Goal: Information Seeking & Learning: Learn about a topic

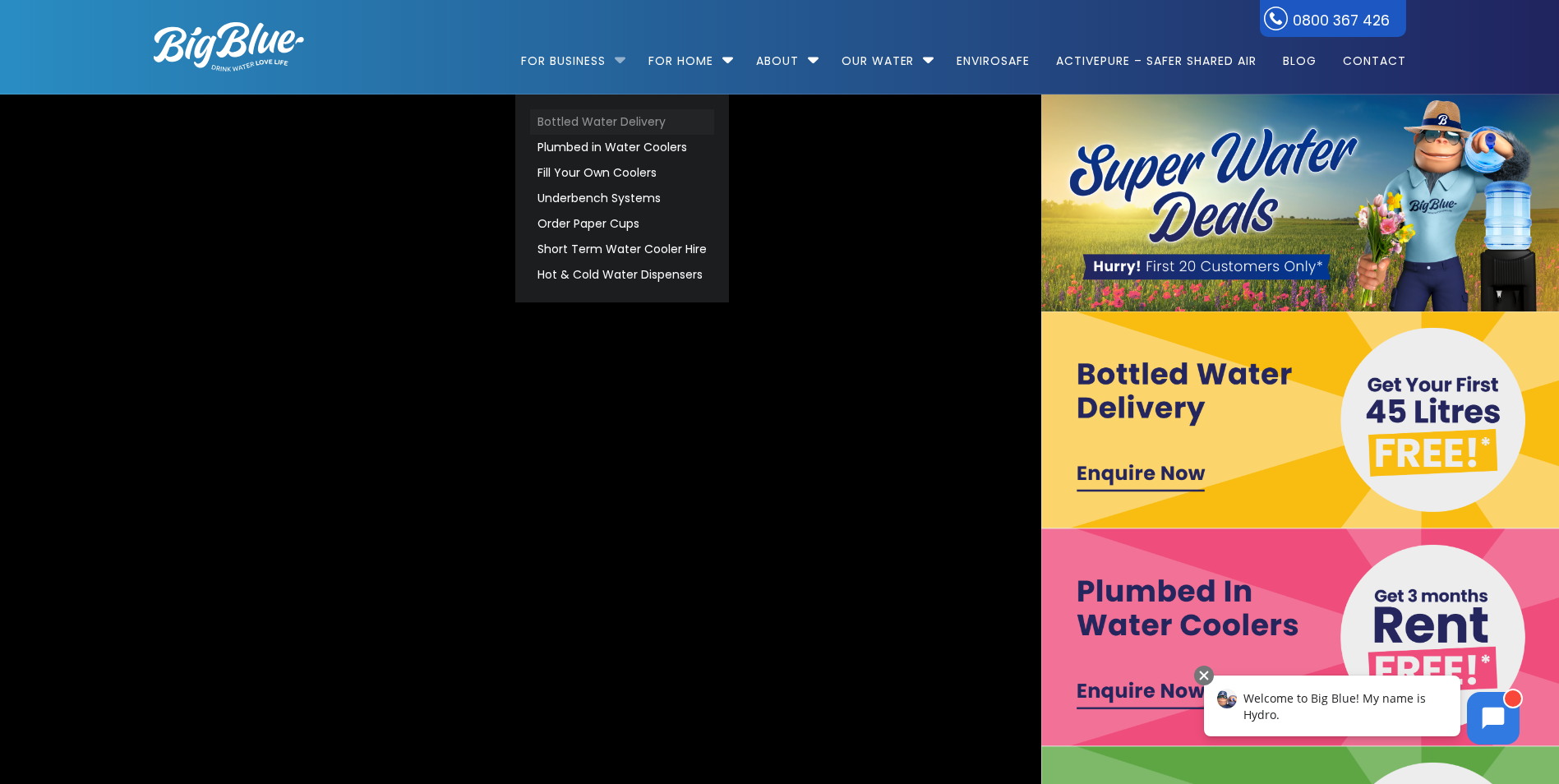
click at [582, 124] on link "Bottled Water Delivery" at bounding box center [623, 122] width 184 height 25
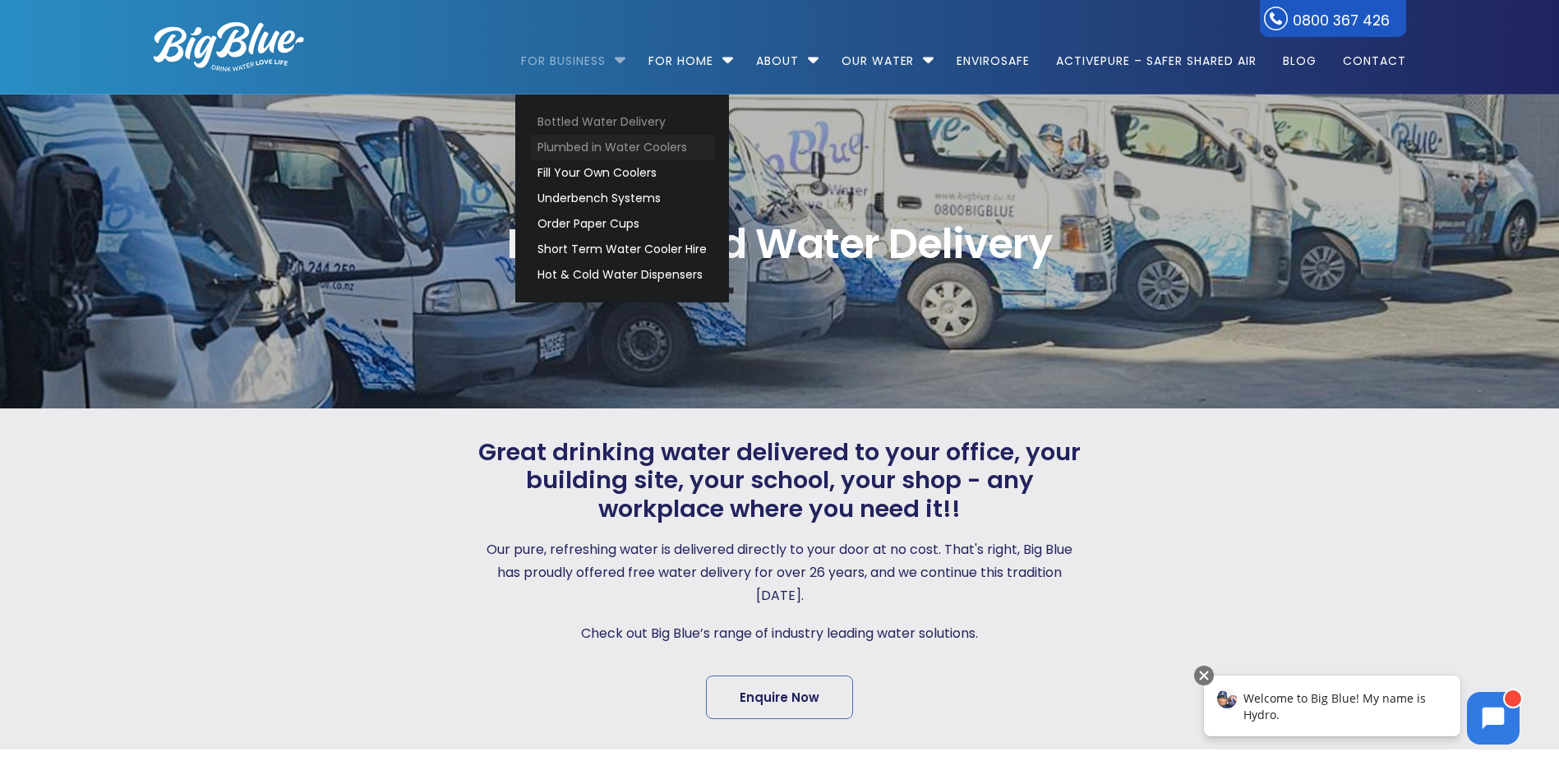
click at [586, 150] on link "Plumbed in Water Coolers" at bounding box center [623, 147] width 184 height 25
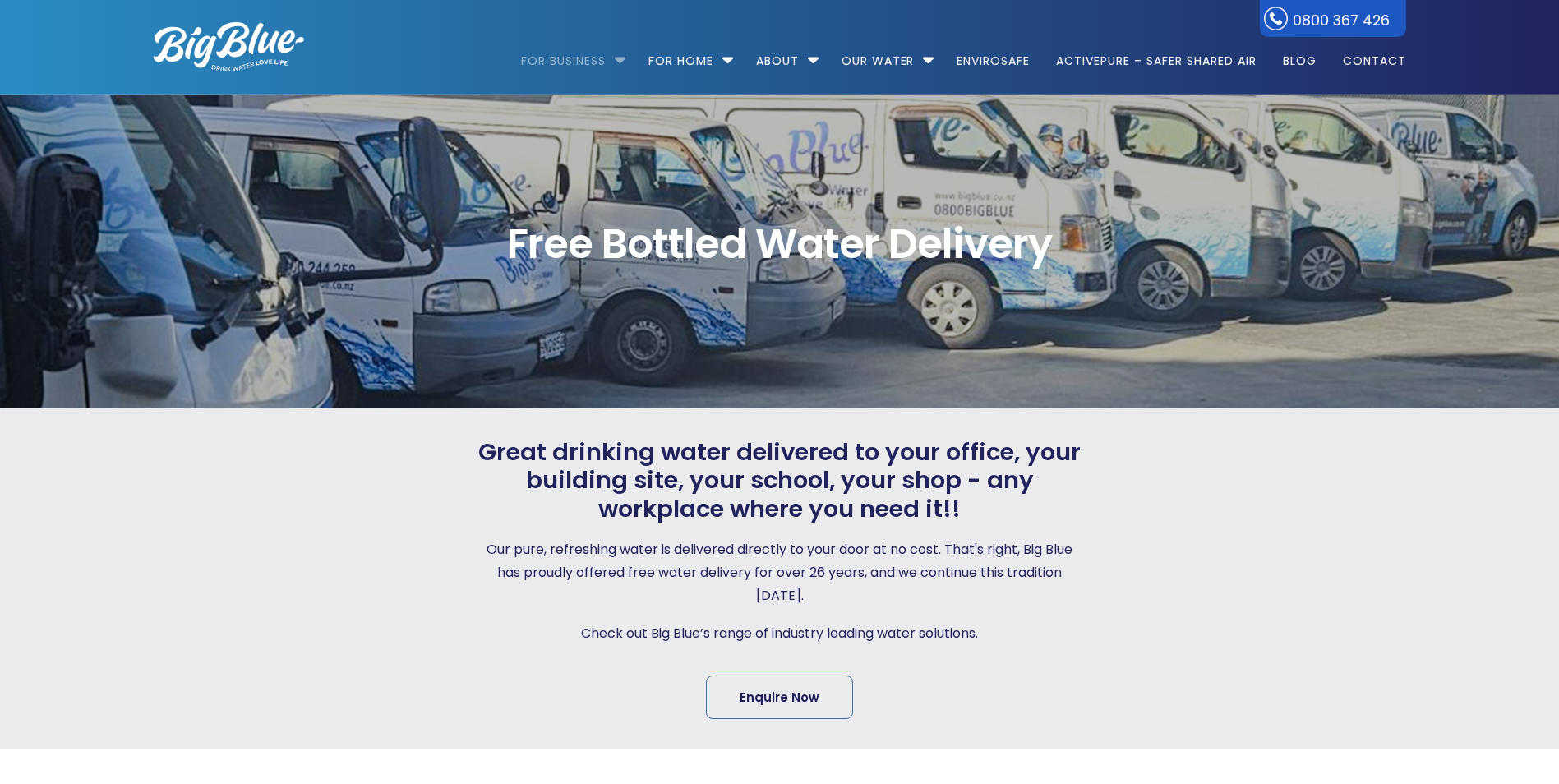
click at [604, 58] on link "For Business" at bounding box center [570, 53] width 96 height 106
drag, startPoint x: 262, startPoint y: 515, endPoint x: 291, endPoint y: 515, distance: 29.0
click at [262, 514] on div at bounding box center [284, 579] width 321 height 282
click at [109, 516] on div "Great drinking water delivered to your office, your building site, your school,…" at bounding box center [780, 579] width 1569 height 341
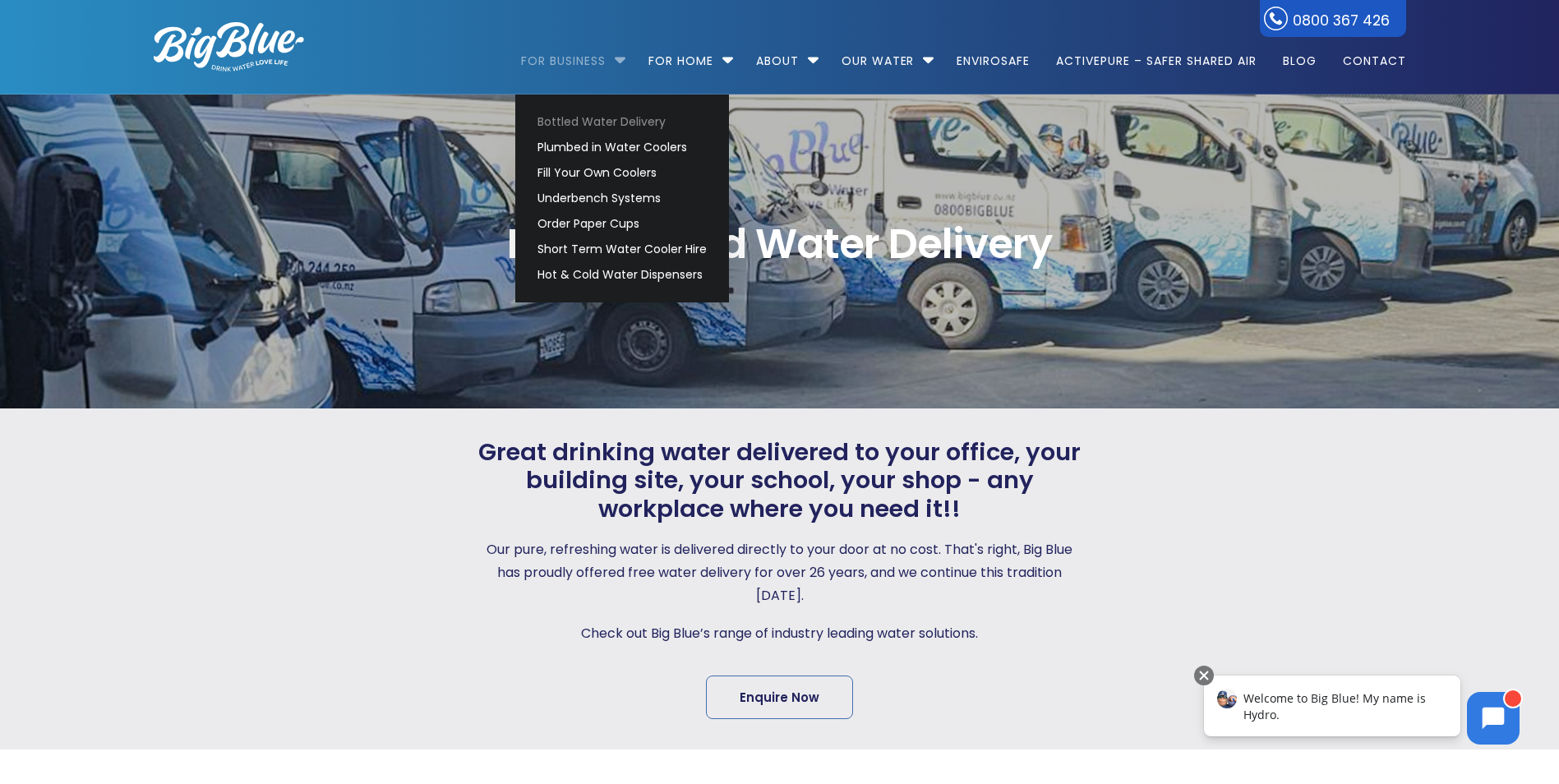
click at [612, 50] on li "For Business Bottled Water Delivery Plumbed in Water Coolers Fill Your Own Cool…" at bounding box center [578, 54] width 113 height 94
click at [591, 154] on link "Plumbed in Water Coolers" at bounding box center [623, 147] width 184 height 25
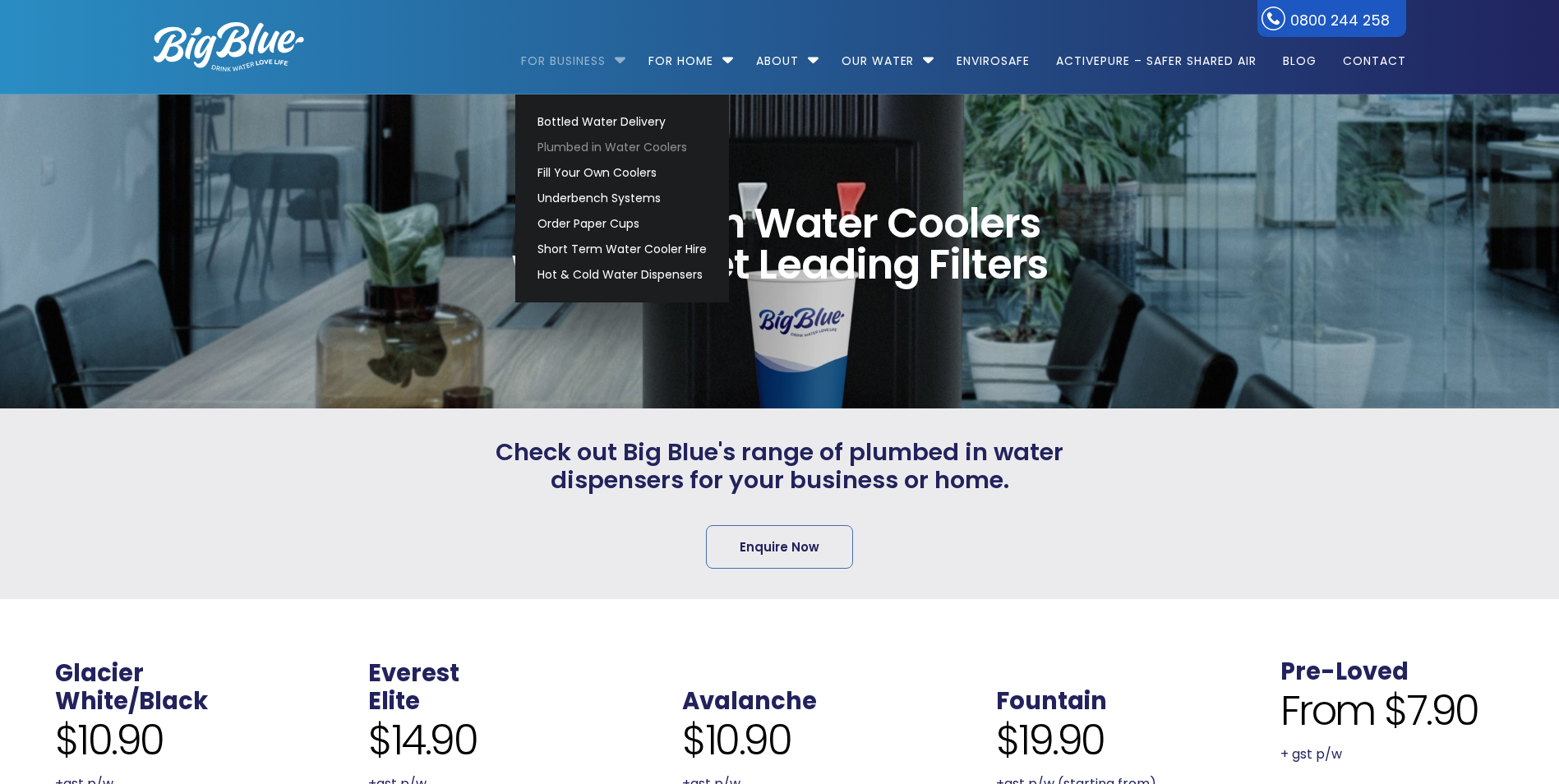
click at [581, 59] on link "For Business" at bounding box center [570, 53] width 96 height 106
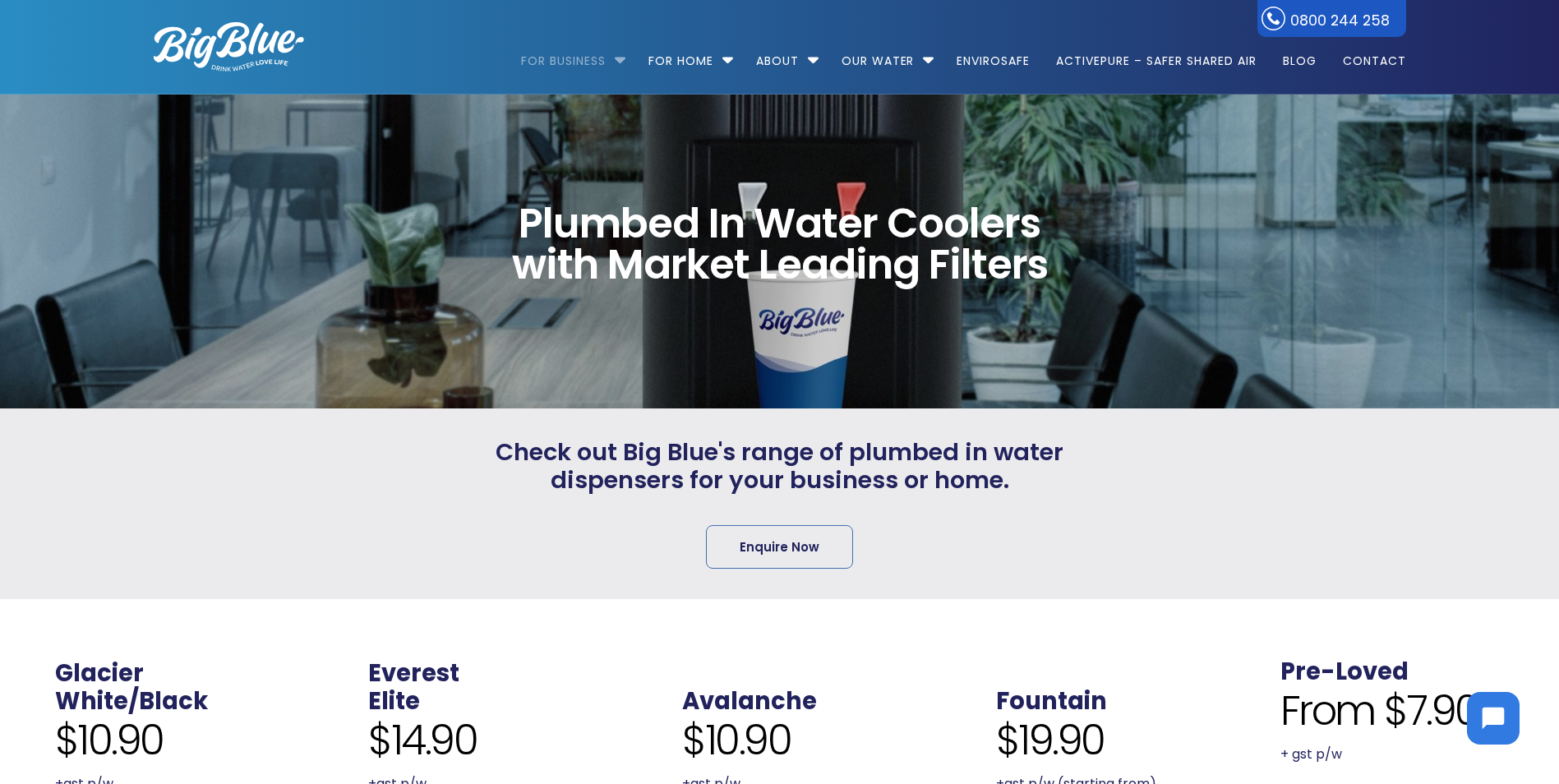
click at [581, 58] on link "For Business" at bounding box center [570, 53] width 96 height 106
click at [591, 66] on link "For Business" at bounding box center [570, 53] width 96 height 106
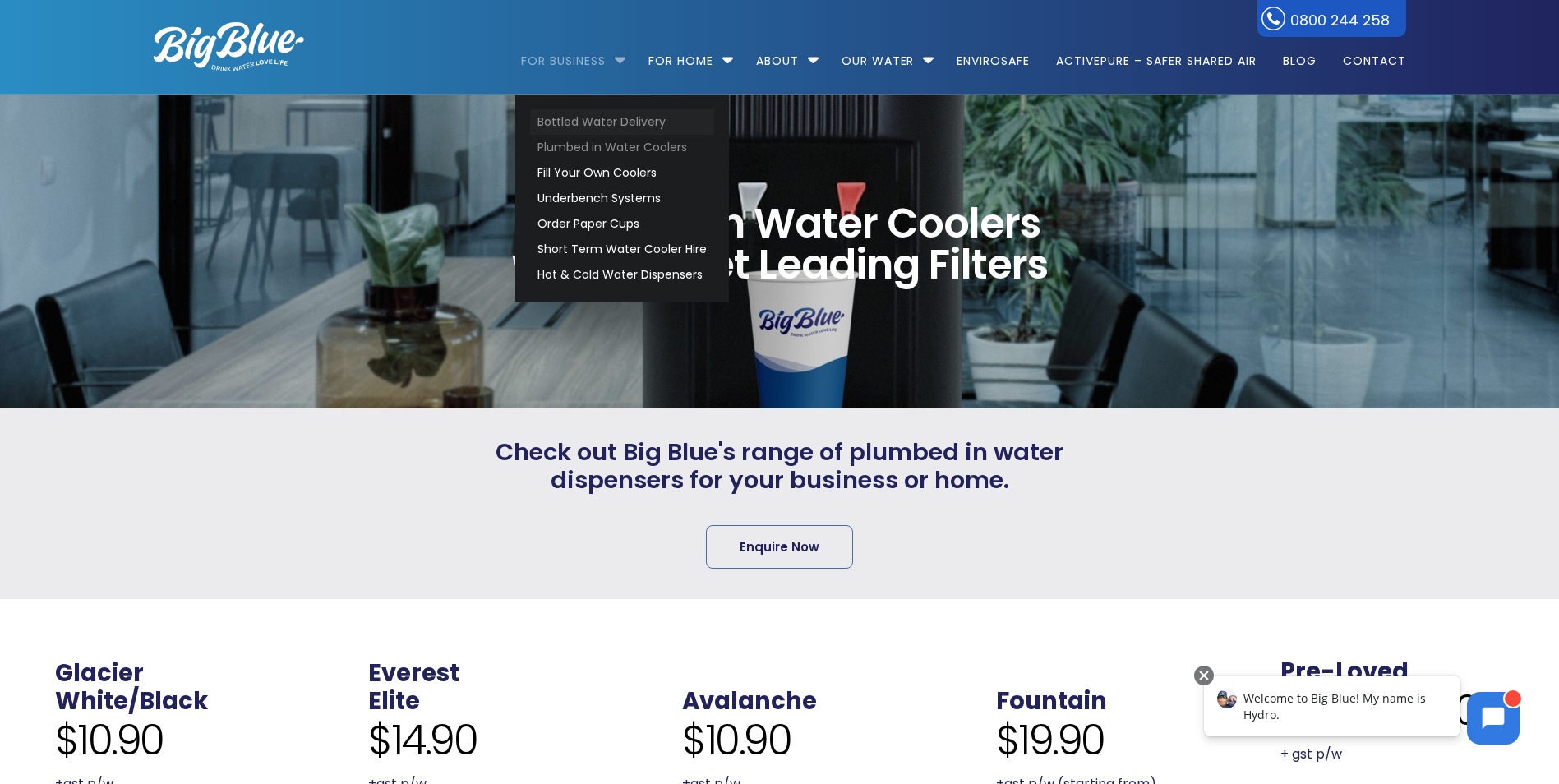
click at [613, 124] on link "Bottled Water Delivery" at bounding box center [623, 122] width 184 height 25
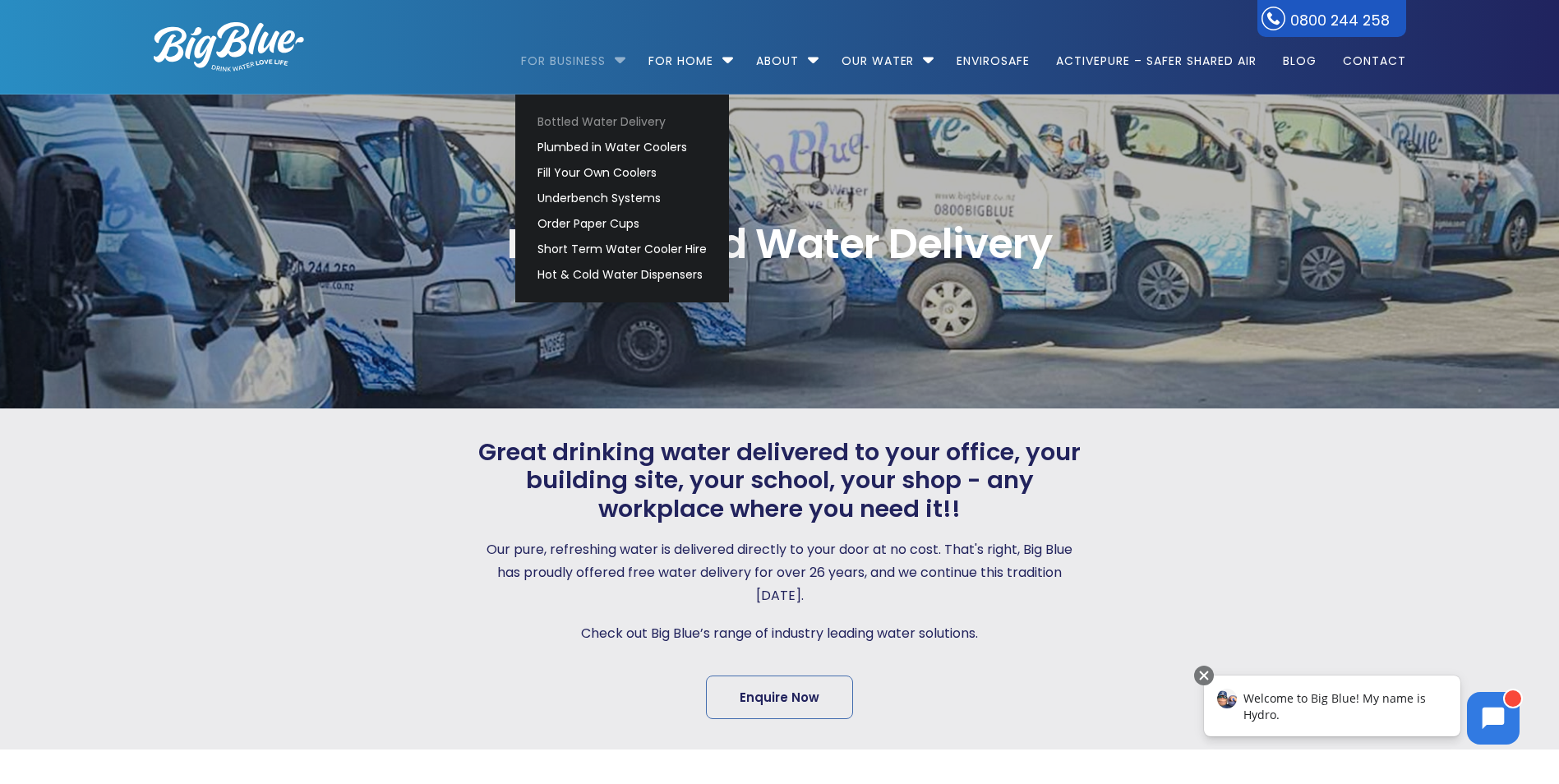
click at [621, 58] on li "For Business Bottled Water Delivery Plumbed in Water Coolers Fill Your Own Cool…" at bounding box center [578, 54] width 113 height 94
click at [620, 141] on link "Plumbed in Water Coolers" at bounding box center [623, 147] width 184 height 25
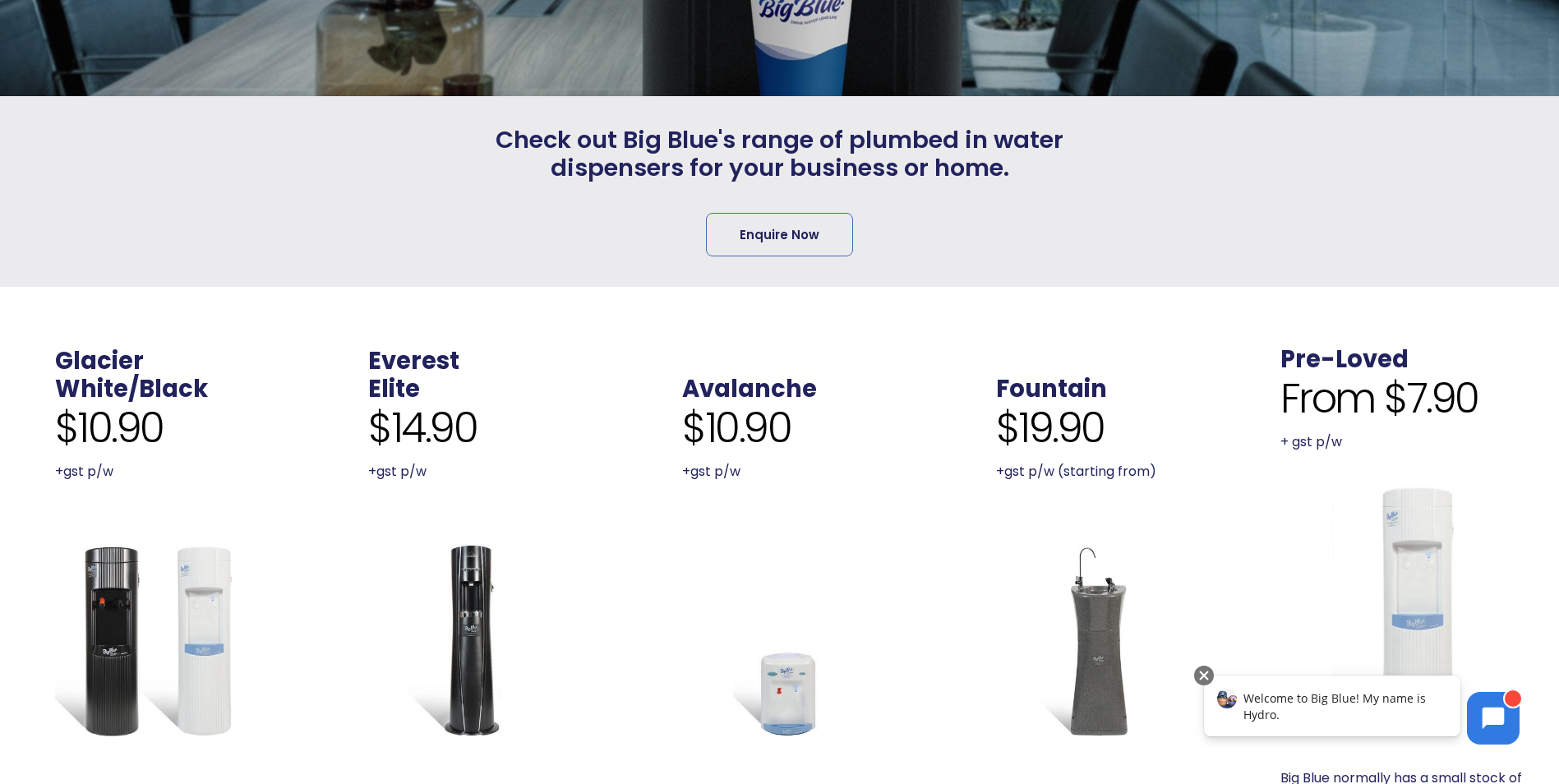
scroll to position [411, 0]
